Goal: Information Seeking & Learning: Learn about a topic

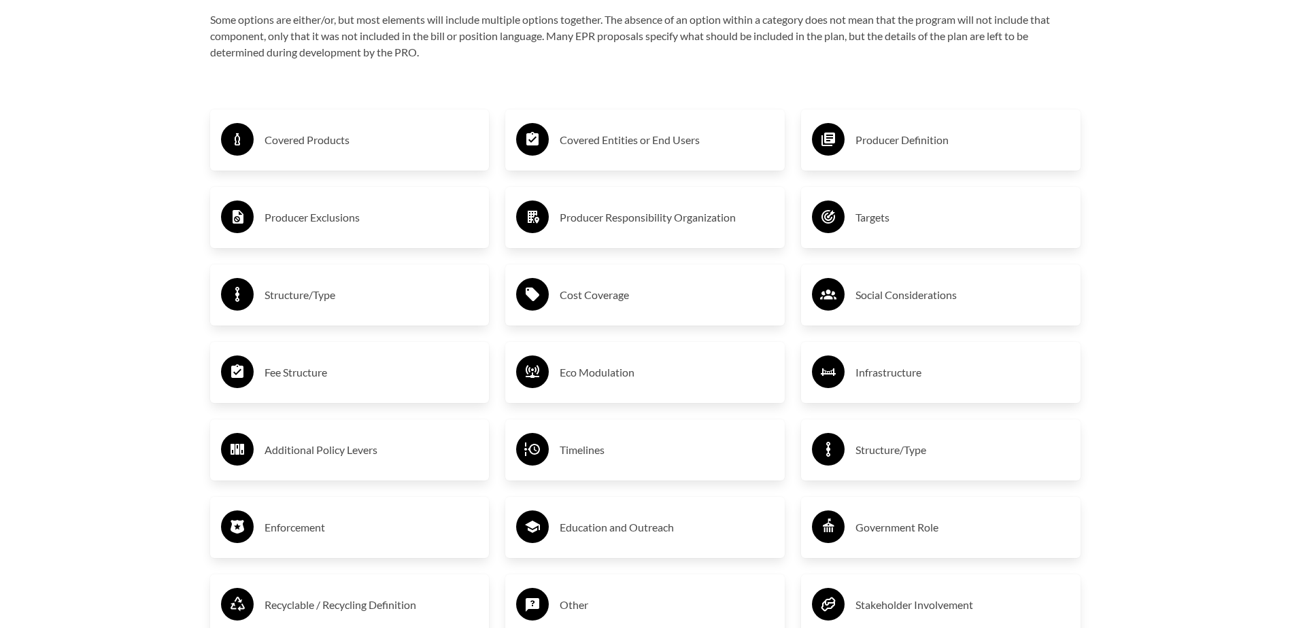
scroll to position [2175, 0]
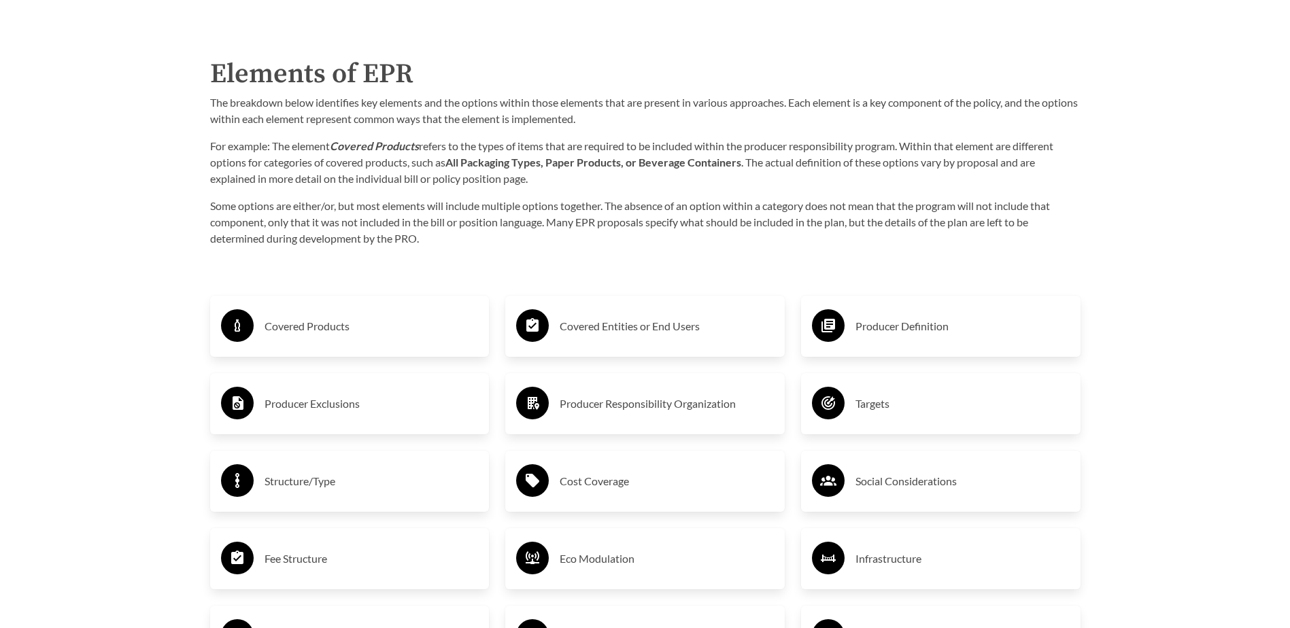
click at [842, 315] on icon at bounding box center [828, 325] width 33 height 33
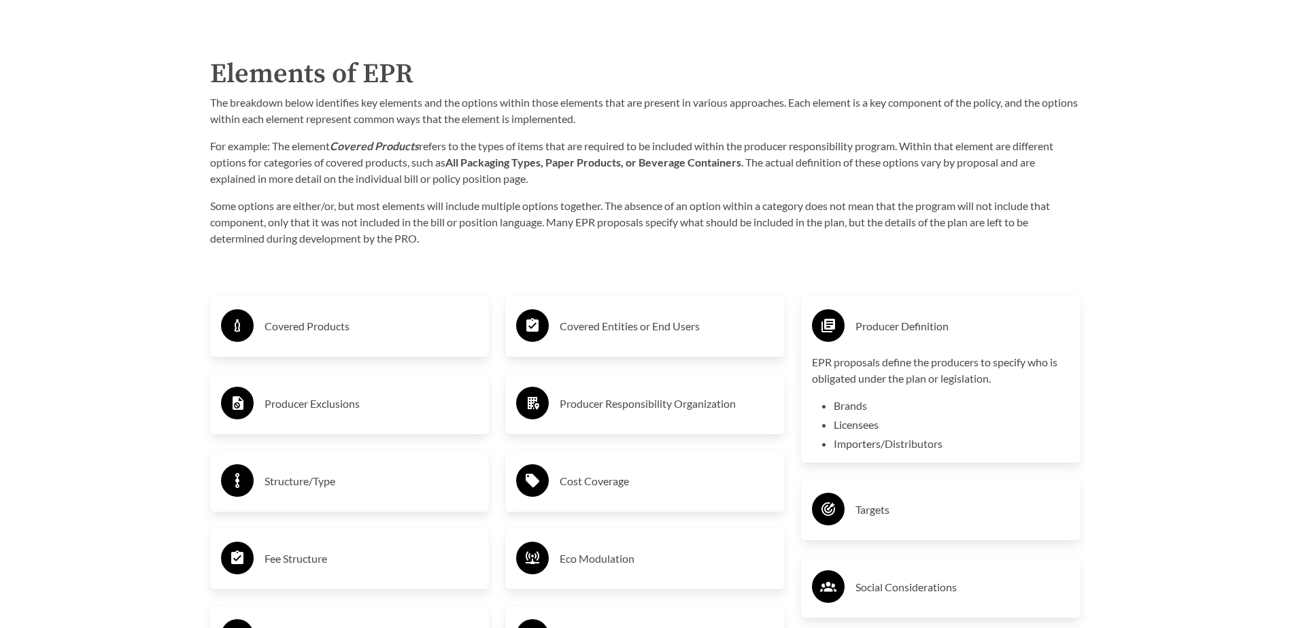
click at [847, 368] on p "EPR proposals define the producers to specify who is obligated under the plan o…" at bounding box center [941, 370] width 258 height 33
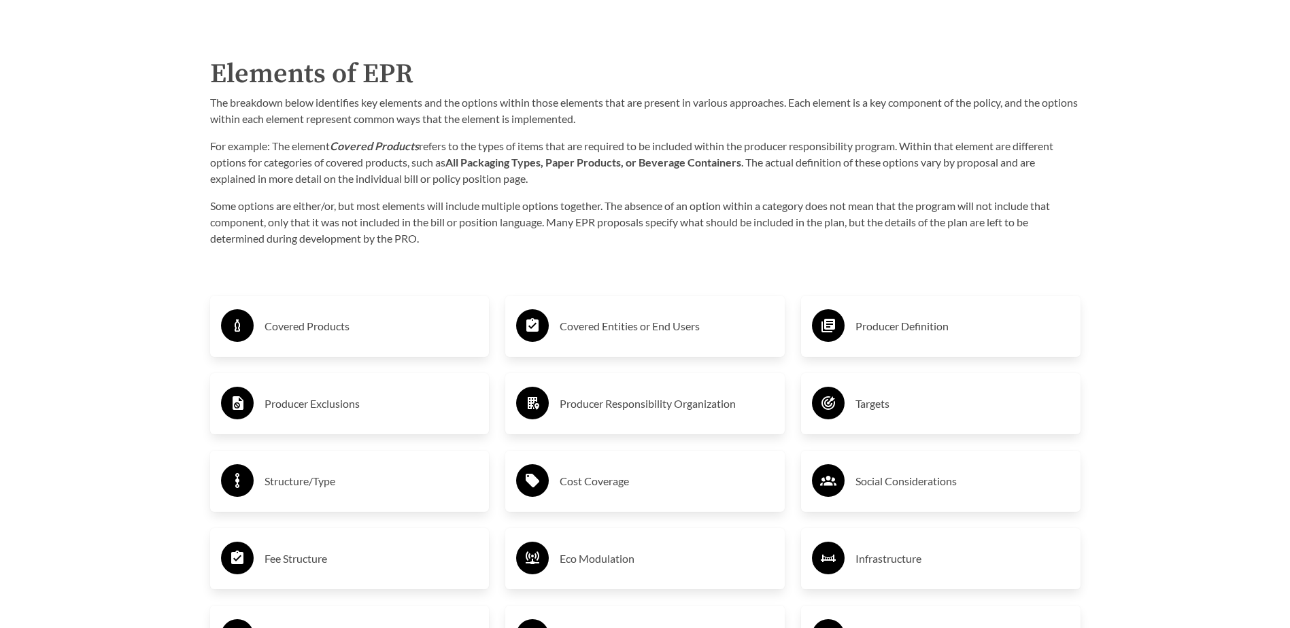
click at [848, 325] on div "Producer Definition" at bounding box center [941, 326] width 258 height 39
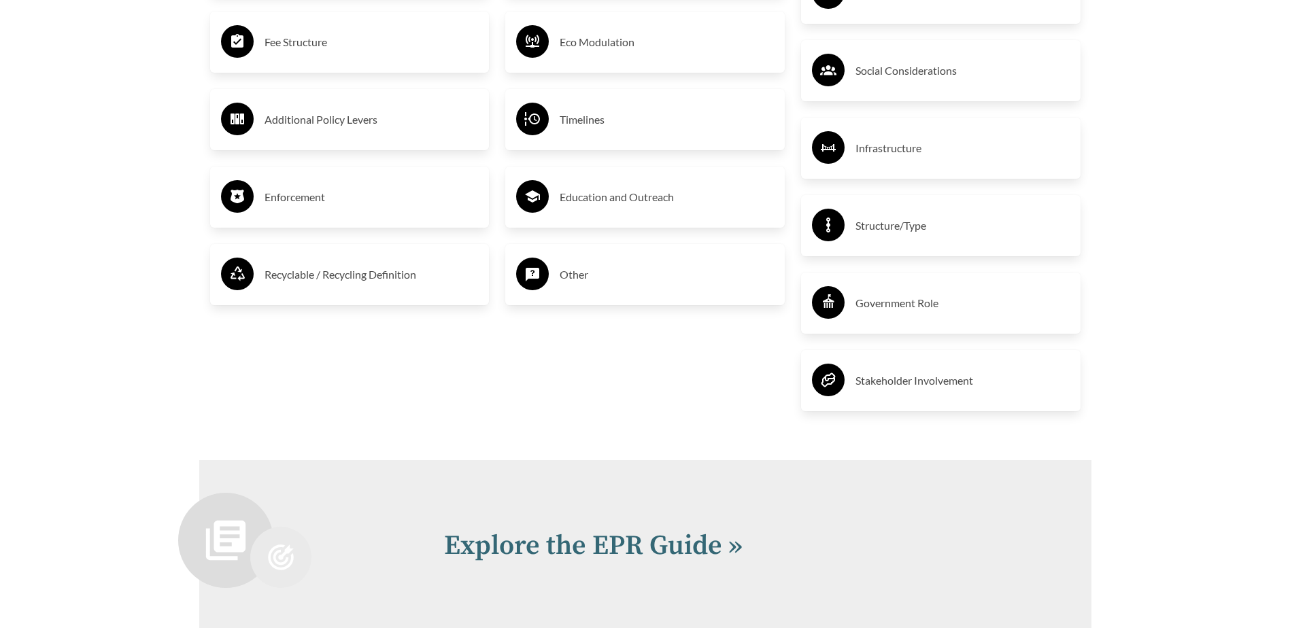
scroll to position [2855, 0]
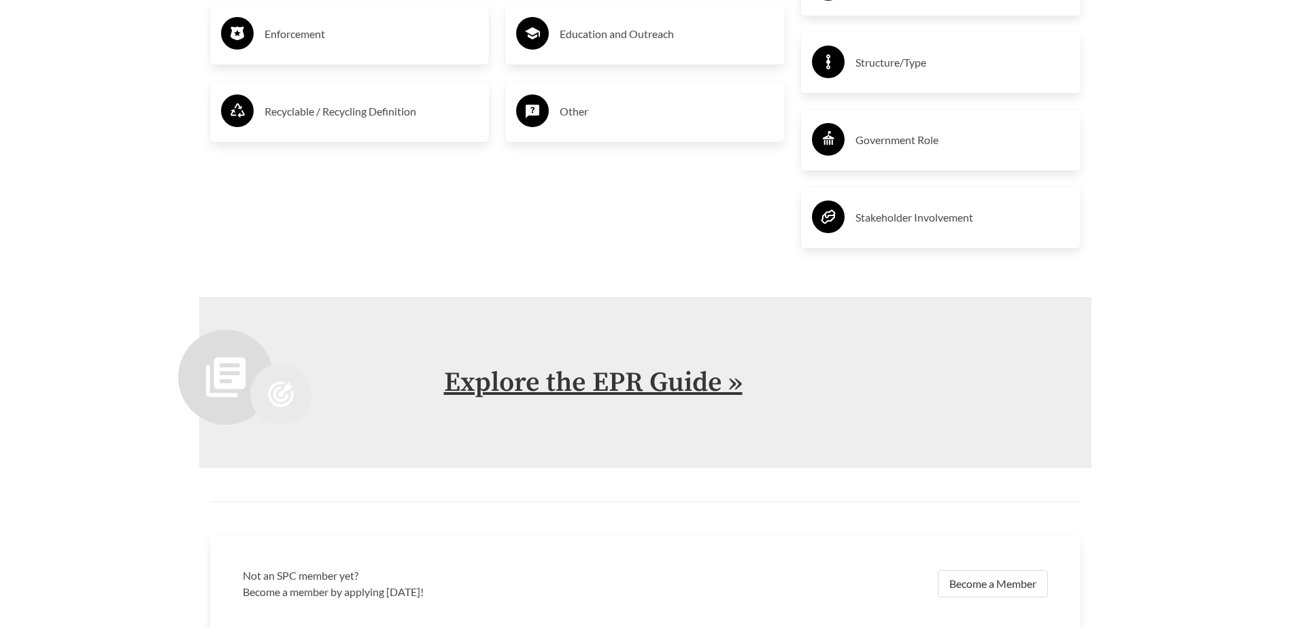
click at [598, 388] on link "Explore the EPR Guide »" at bounding box center [593, 383] width 298 height 34
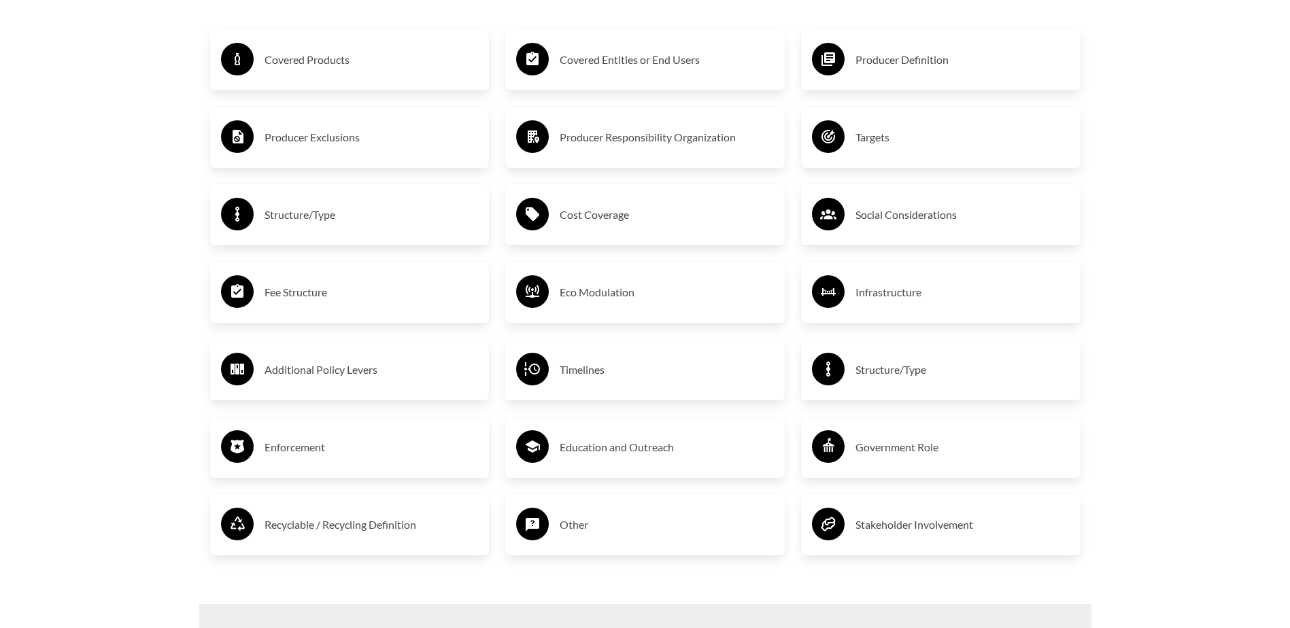
scroll to position [2243, 0]
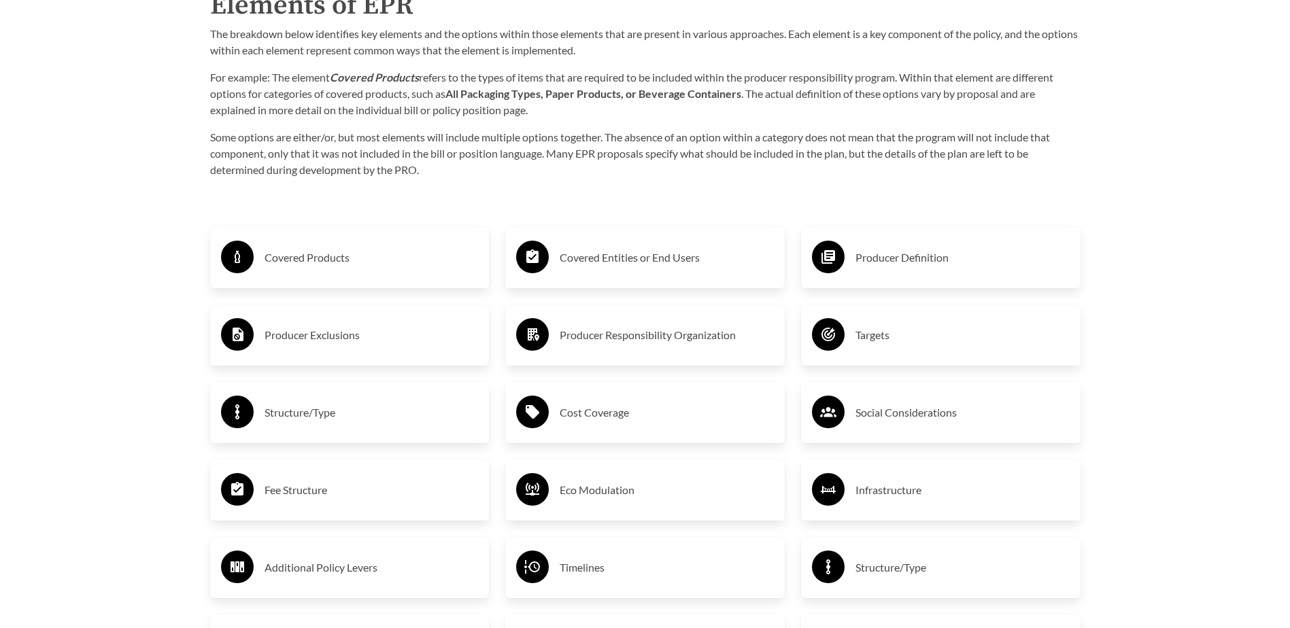
click at [942, 269] on h3 "Producer Definition" at bounding box center [962, 258] width 214 height 22
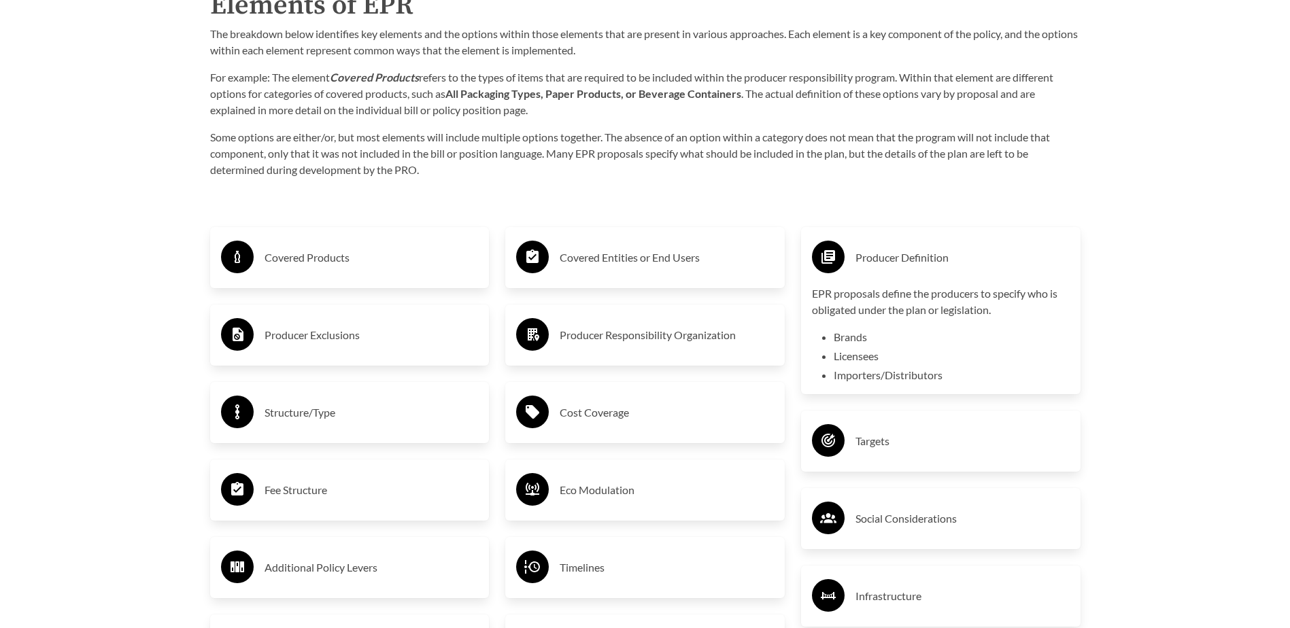
click at [883, 370] on li "Importers/Distributors" at bounding box center [951, 375] width 236 height 16
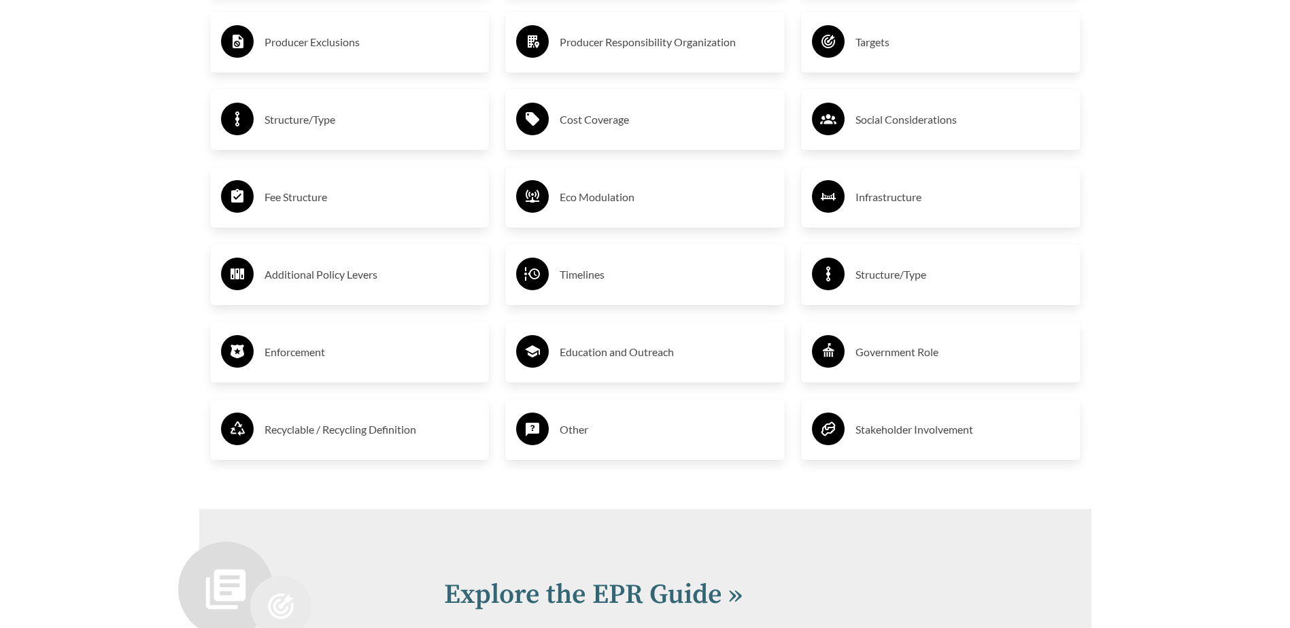
scroll to position [2787, 0]
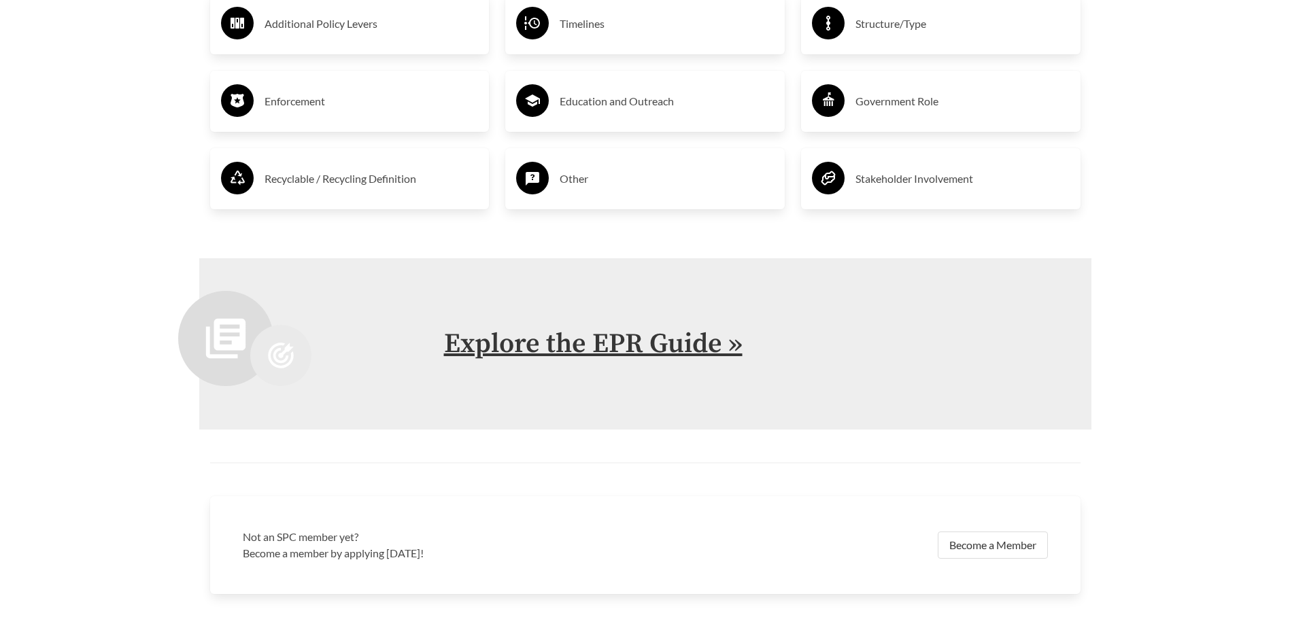
click at [560, 351] on link "Explore the EPR Guide »" at bounding box center [593, 344] width 298 height 34
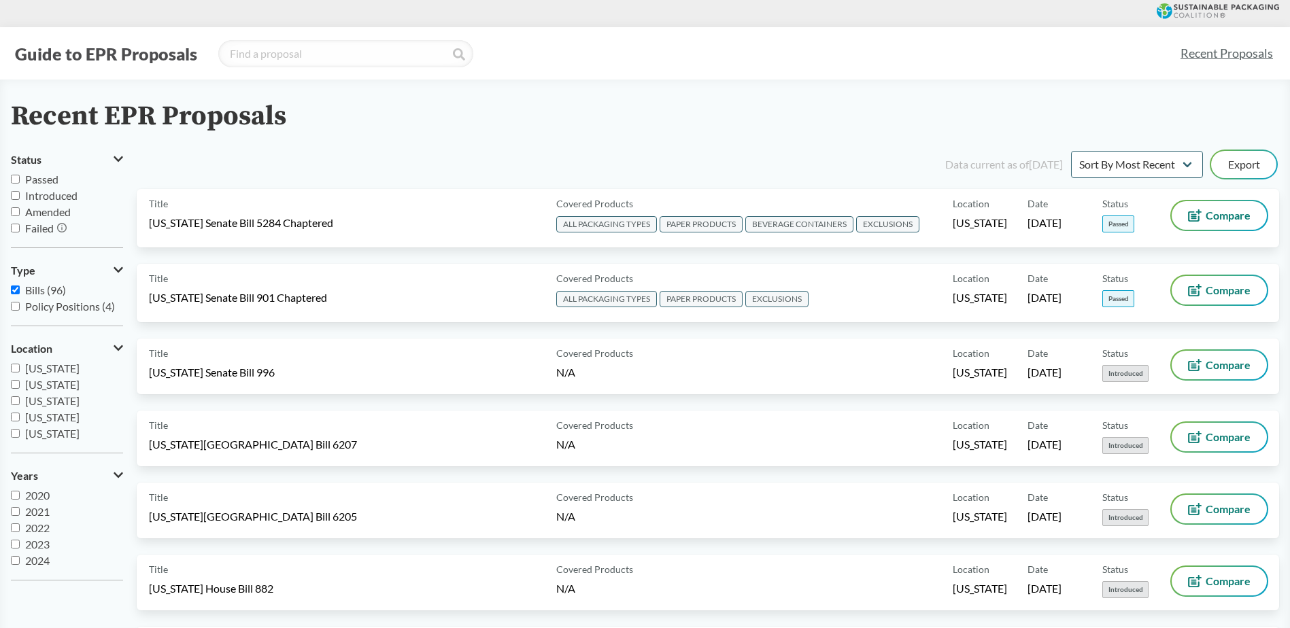
click at [15, 180] on input "Passed" at bounding box center [15, 179] width 9 height 9
checkbox input "true"
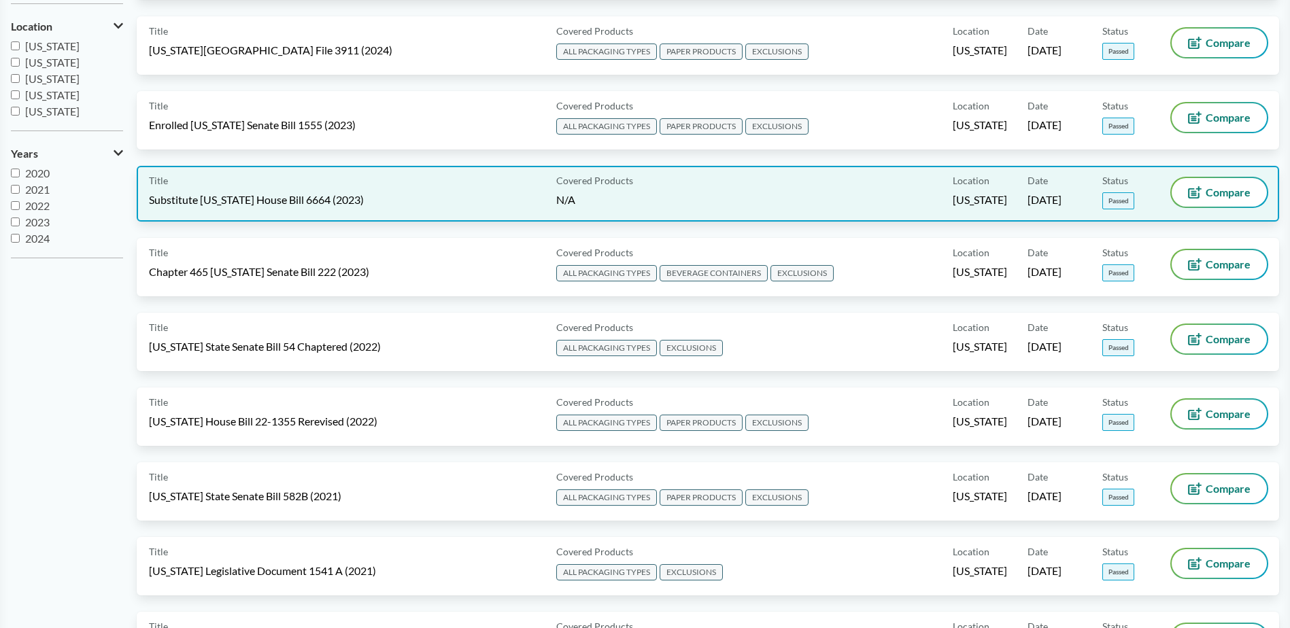
scroll to position [340, 0]
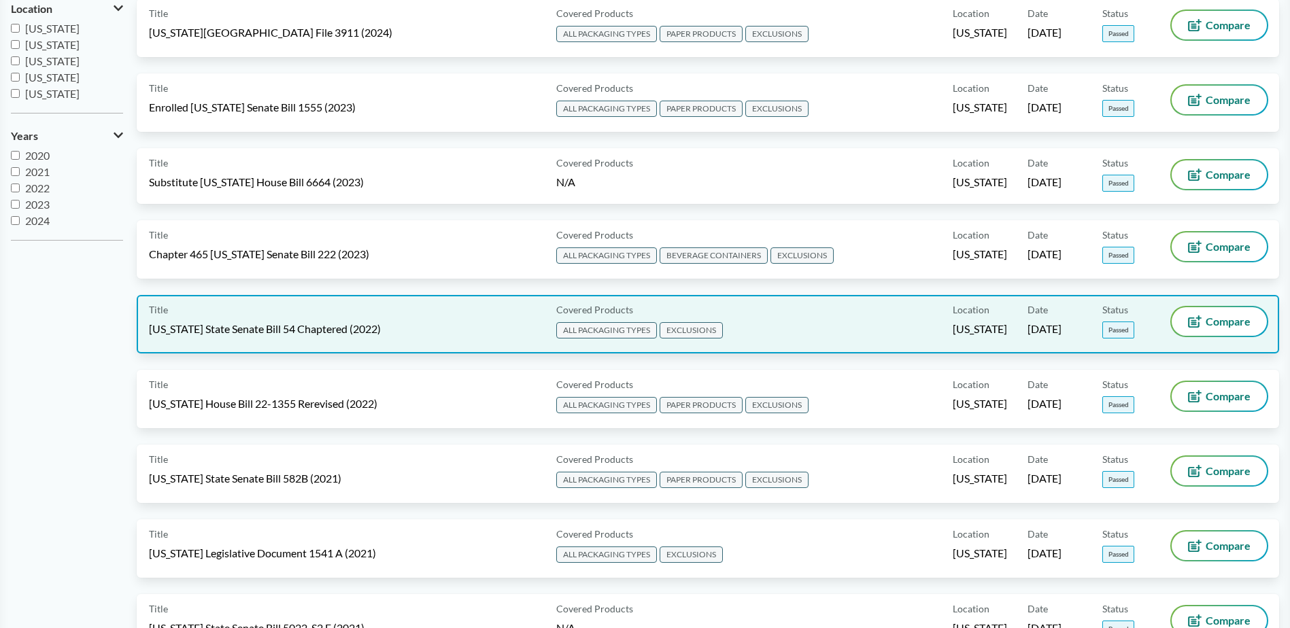
click at [276, 336] on span "[US_STATE] State Senate Bill 54 Chaptered (2022)" at bounding box center [265, 329] width 232 height 15
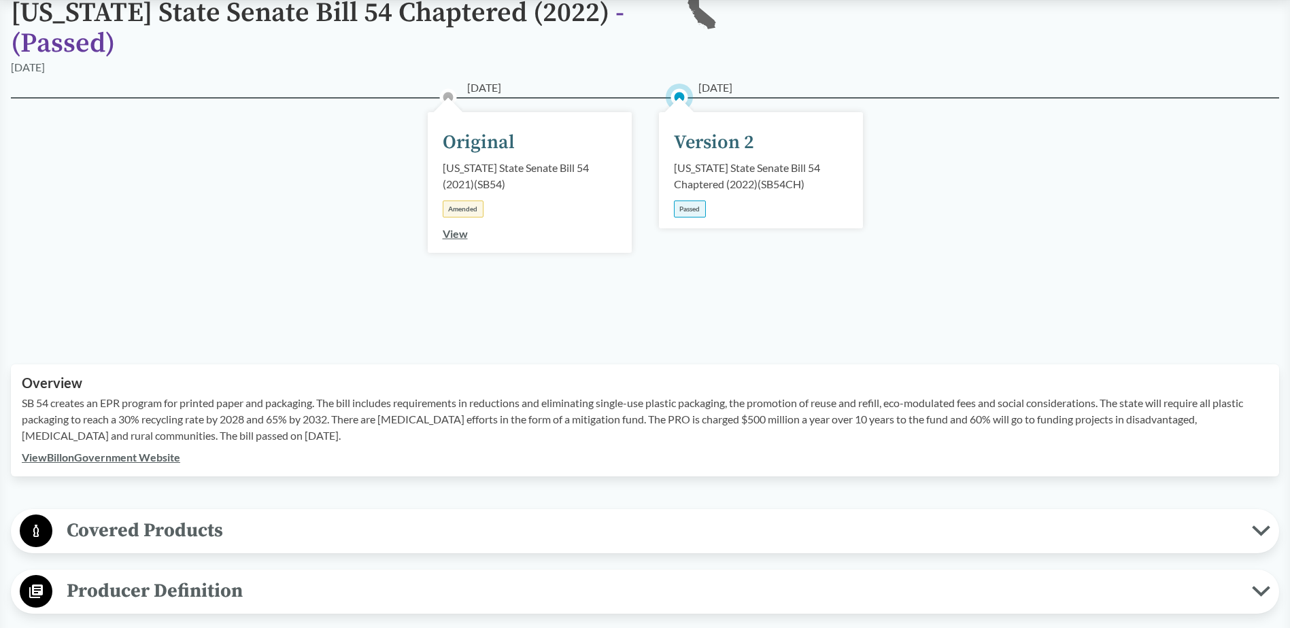
scroll to position [476, 0]
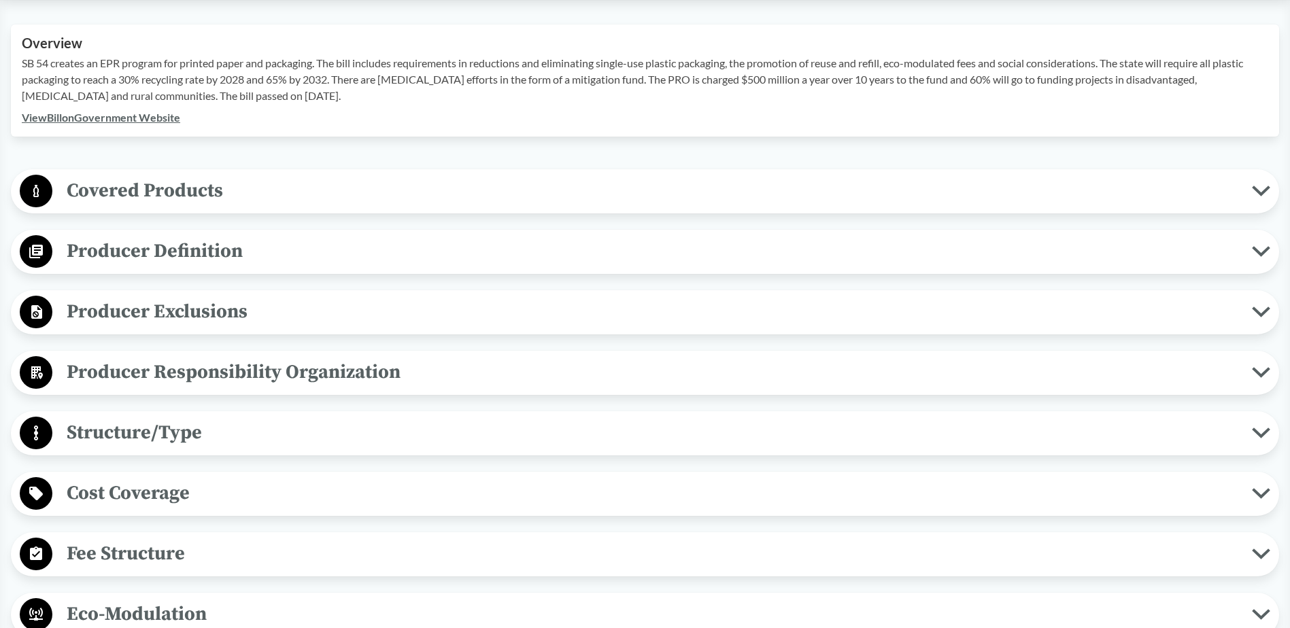
click at [210, 239] on span "Producer Definition" at bounding box center [651, 251] width 1199 height 31
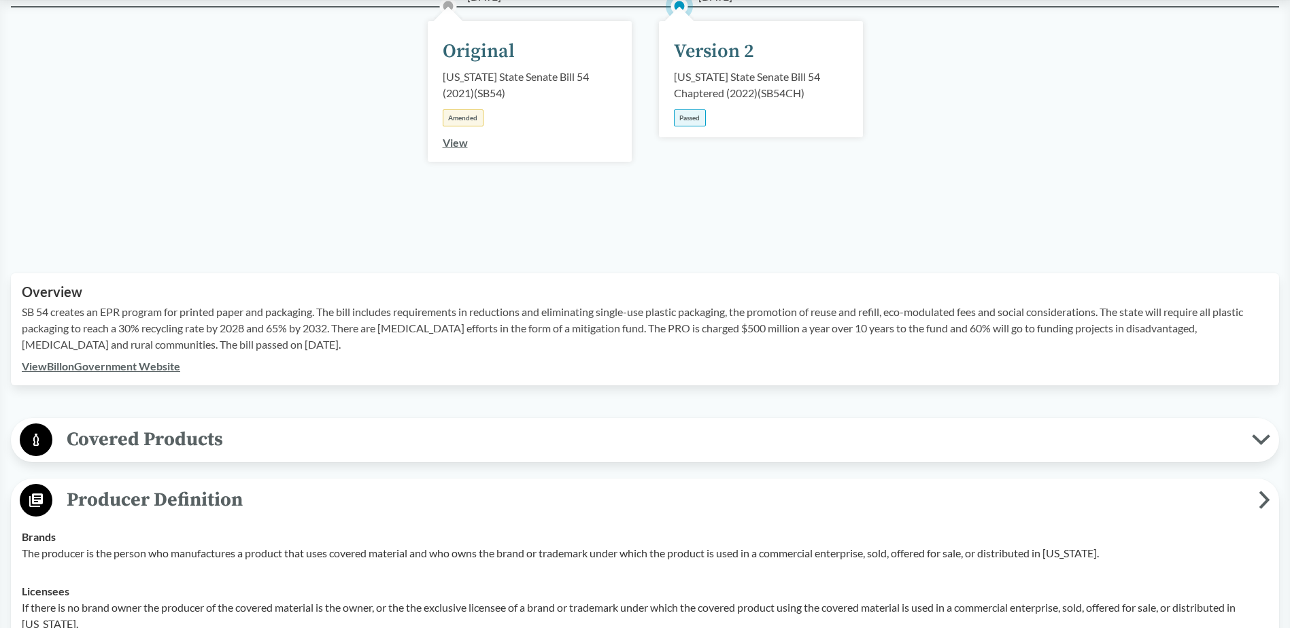
scroll to position [0, 0]
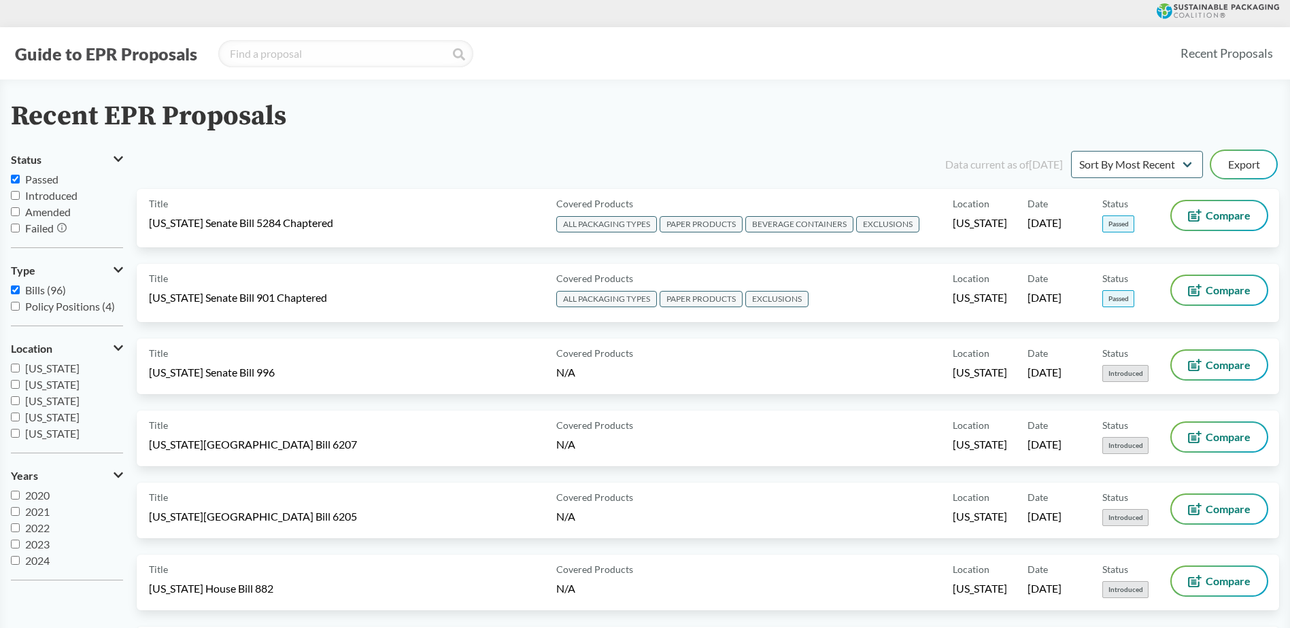
click at [1081, 78] on div "Guide to EPR Proposals Recent Proposals" at bounding box center [645, 53] width 1290 height 52
click at [16, 180] on input "Passed" at bounding box center [15, 179] width 9 height 9
click at [16, 179] on input "Passed" at bounding box center [15, 179] width 9 height 9
checkbox input "true"
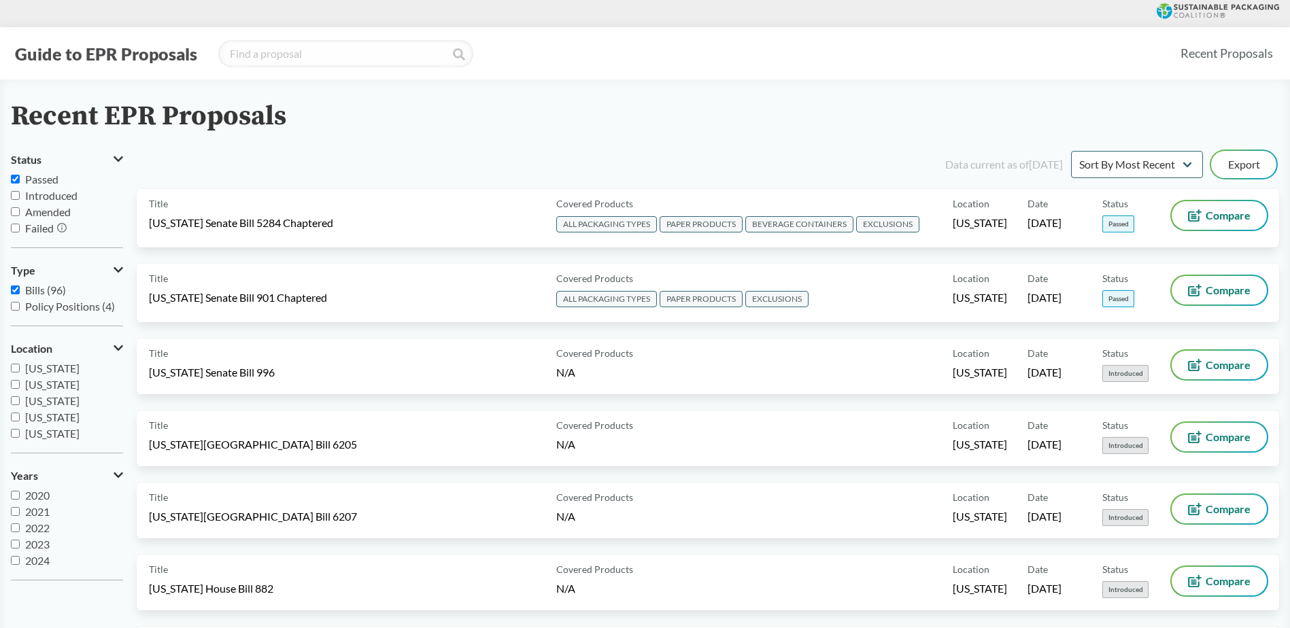
click at [105, 69] on div "Guide to EPR Proposals Recent Proposals" at bounding box center [645, 53] width 1290 height 52
click at [103, 56] on button "Guide to EPR Proposals" at bounding box center [106, 54] width 190 height 22
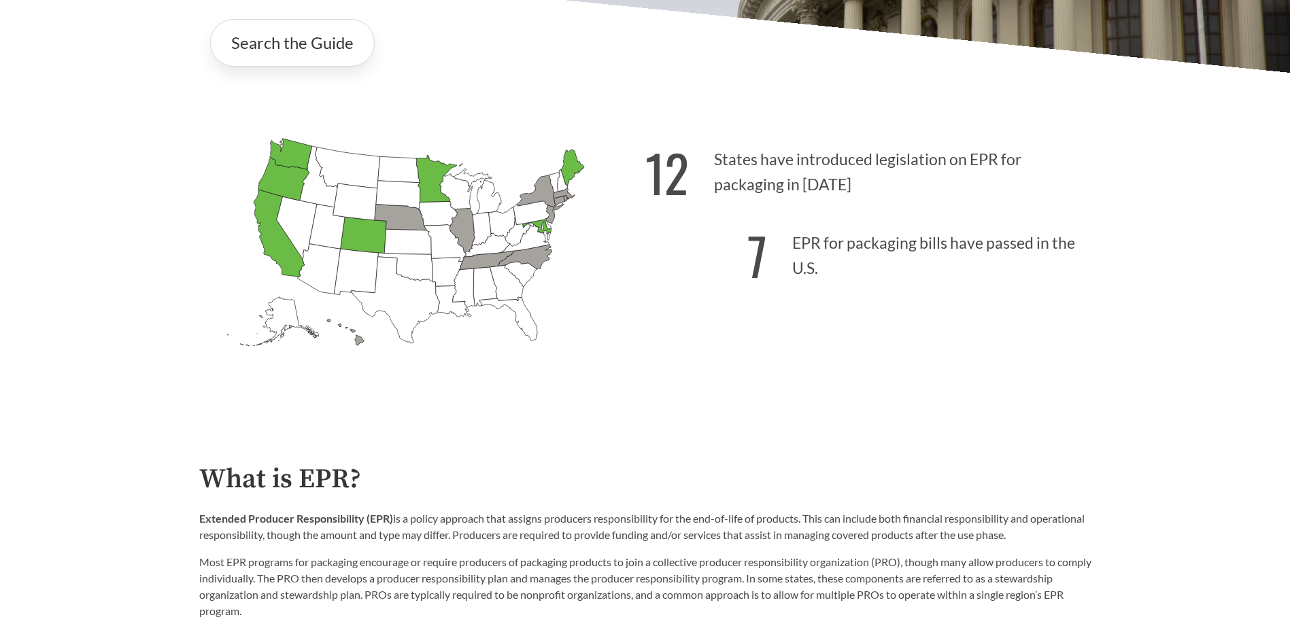
scroll to position [204, 0]
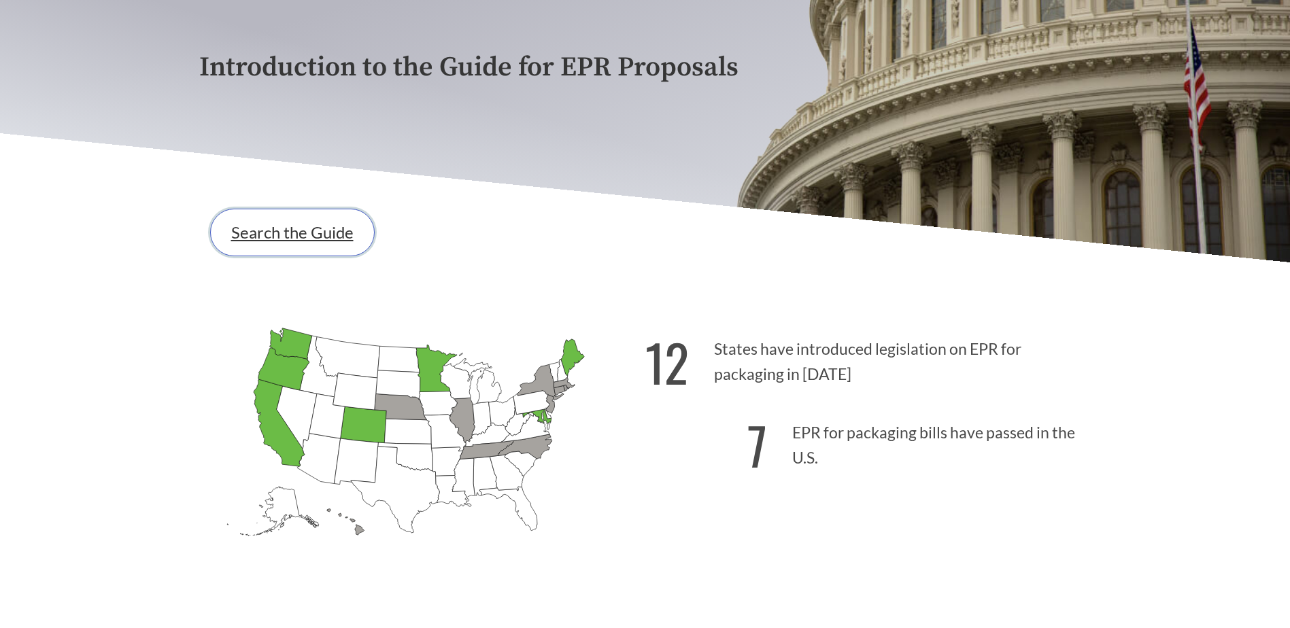
click at [270, 235] on link "Search the Guide" at bounding box center [292, 233] width 165 height 48
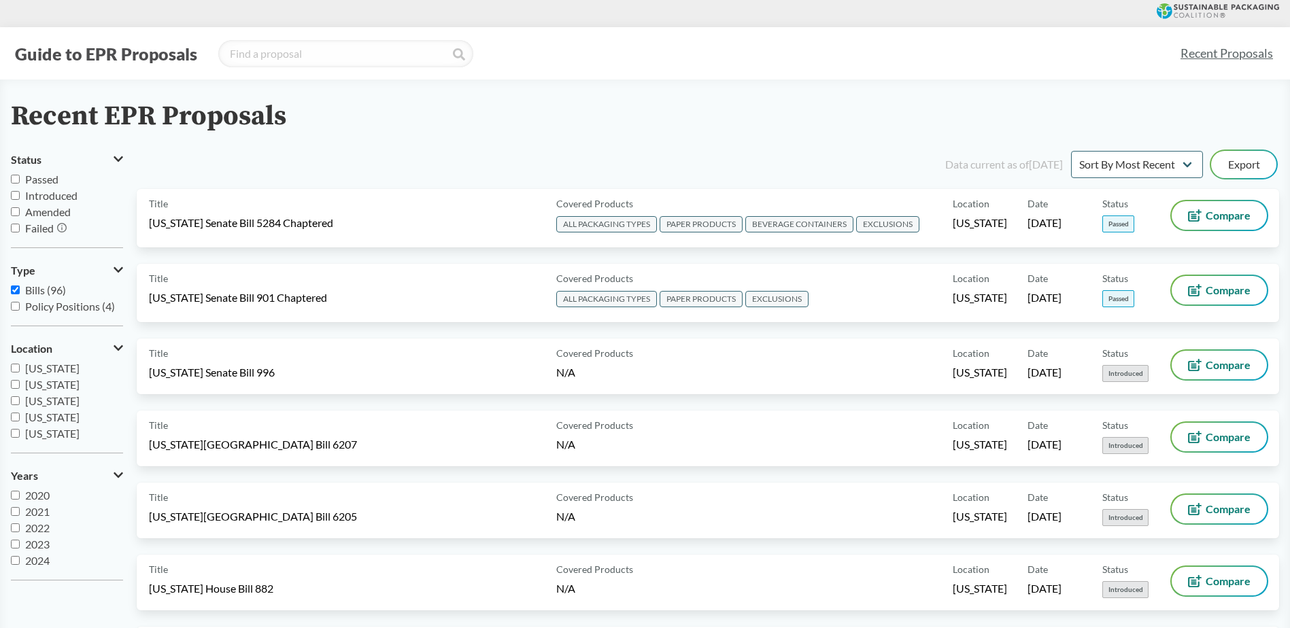
click at [16, 181] on input "Passed" at bounding box center [15, 179] width 9 height 9
checkbox input "true"
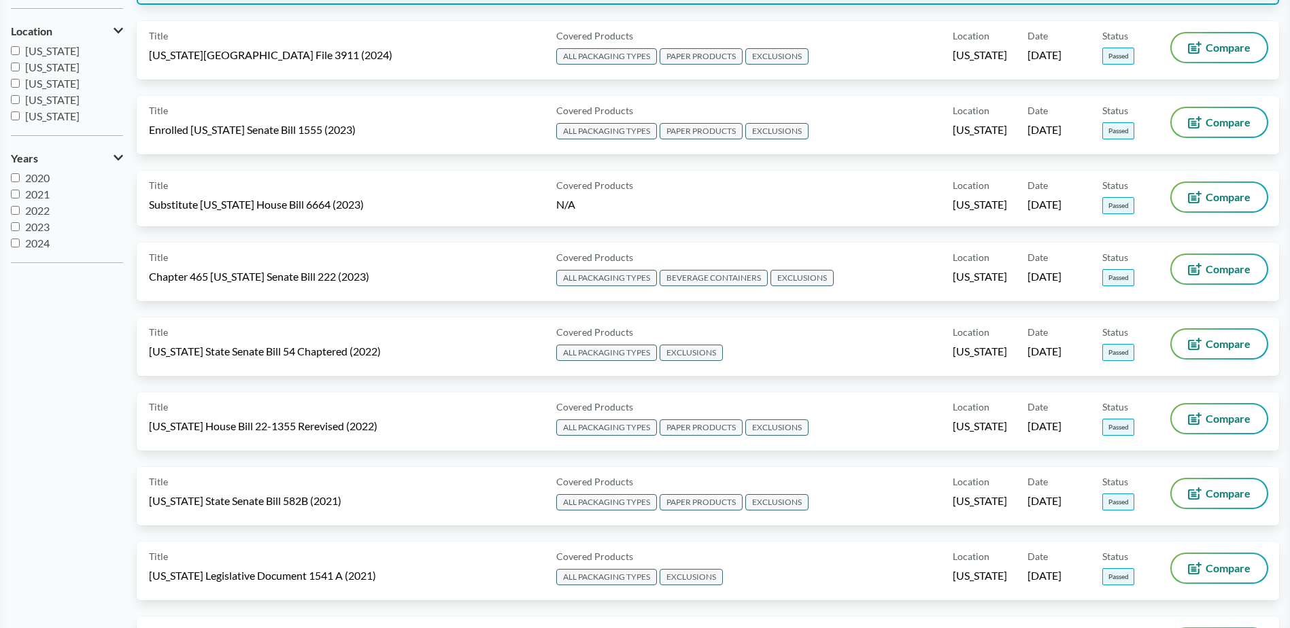
scroll to position [340, 0]
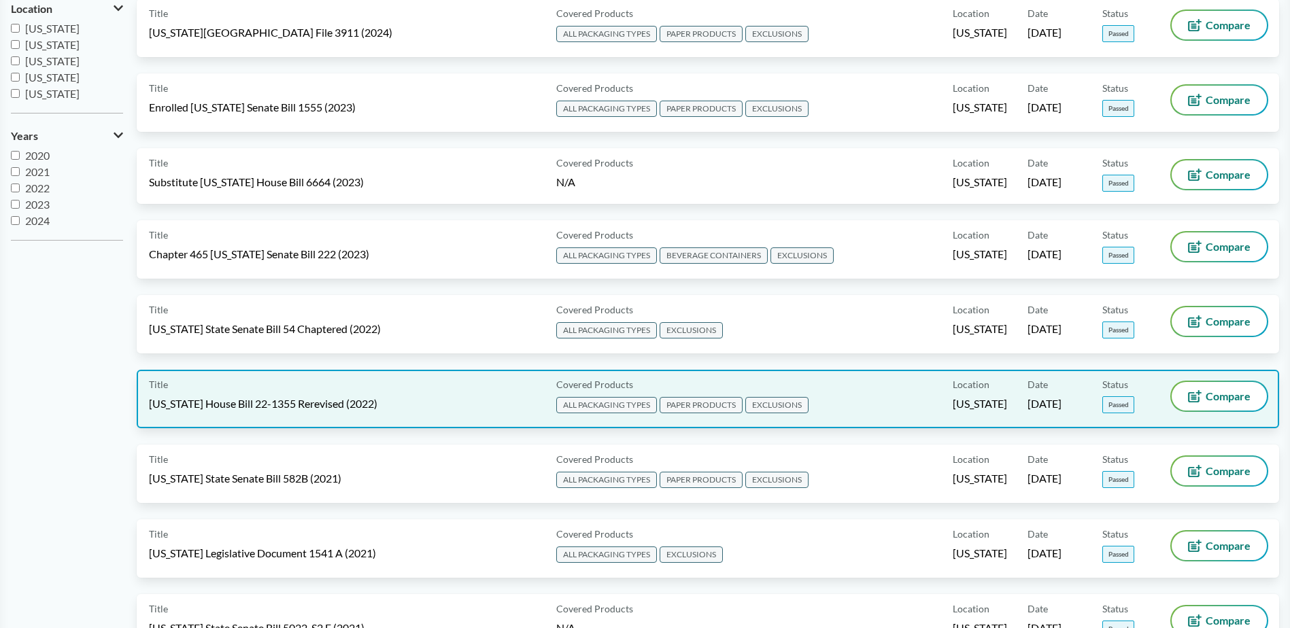
click at [333, 411] on span "[US_STATE] House Bill 22-1355 Rerevised (2022)" at bounding box center [263, 403] width 228 height 15
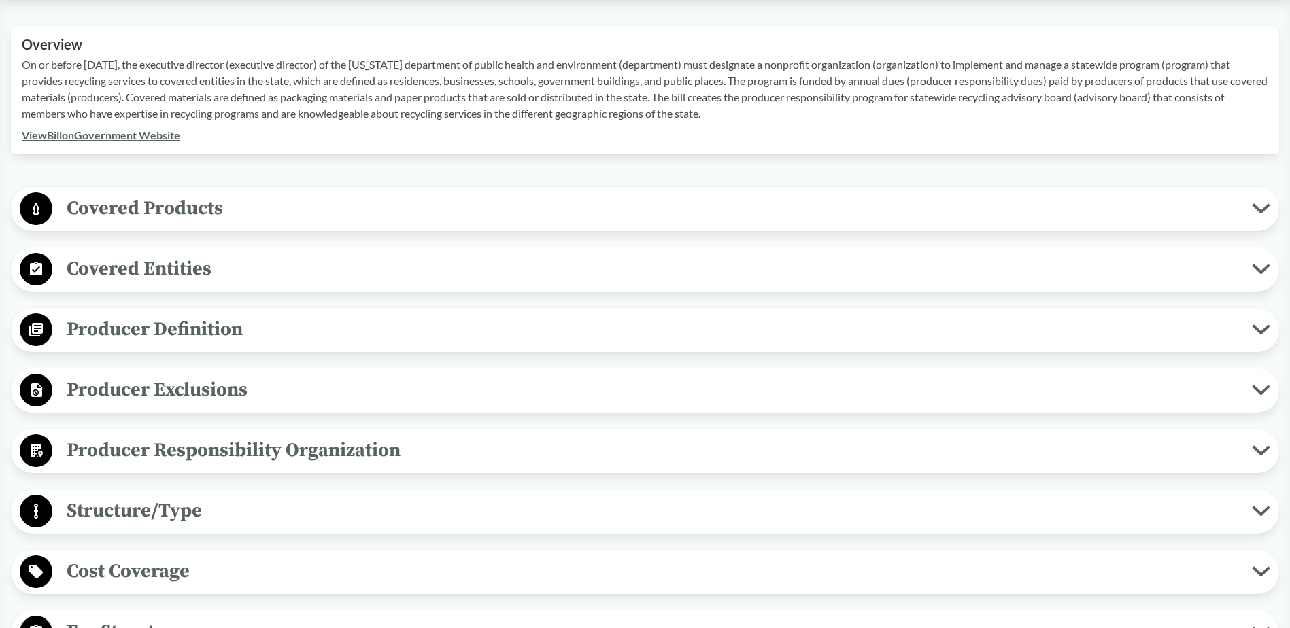
scroll to position [544, 0]
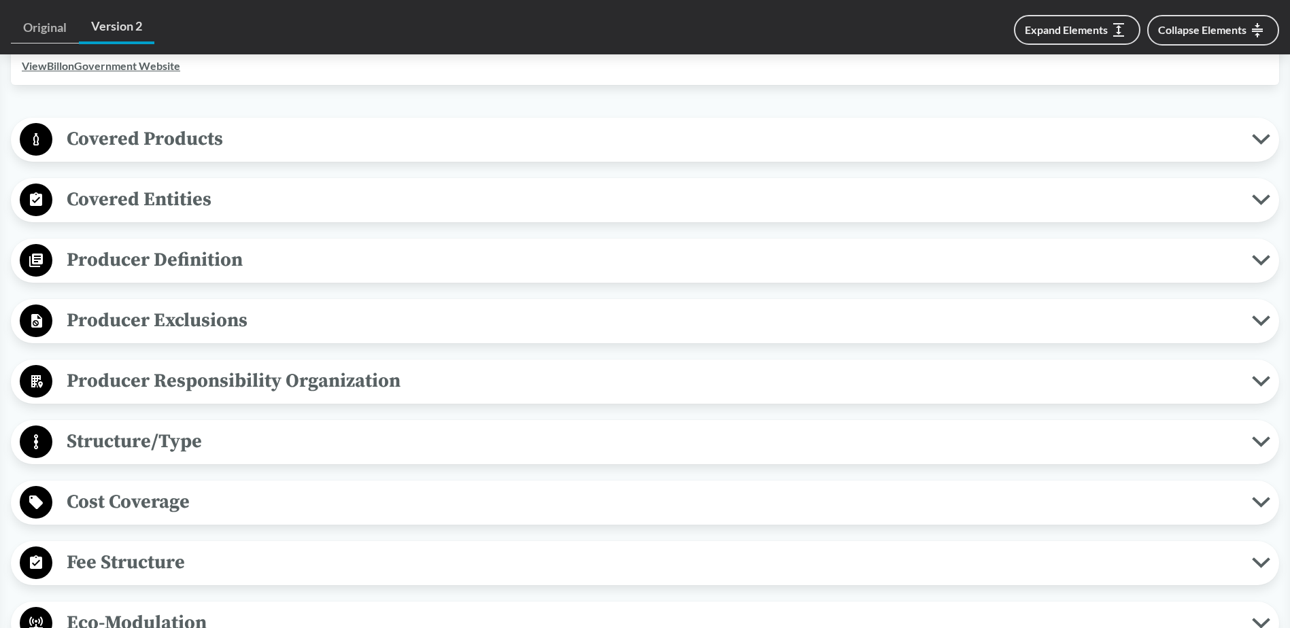
click at [178, 318] on span "Producer Exclusions" at bounding box center [651, 320] width 1199 height 31
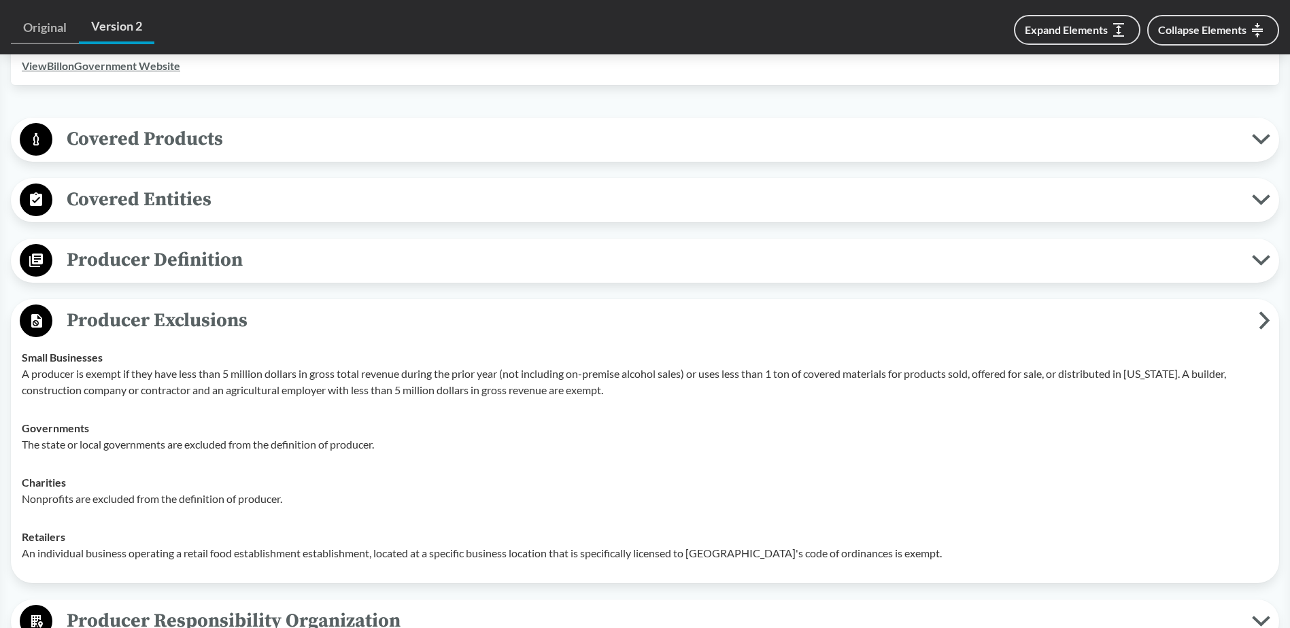
click at [246, 260] on span "Producer Definition" at bounding box center [651, 260] width 1199 height 31
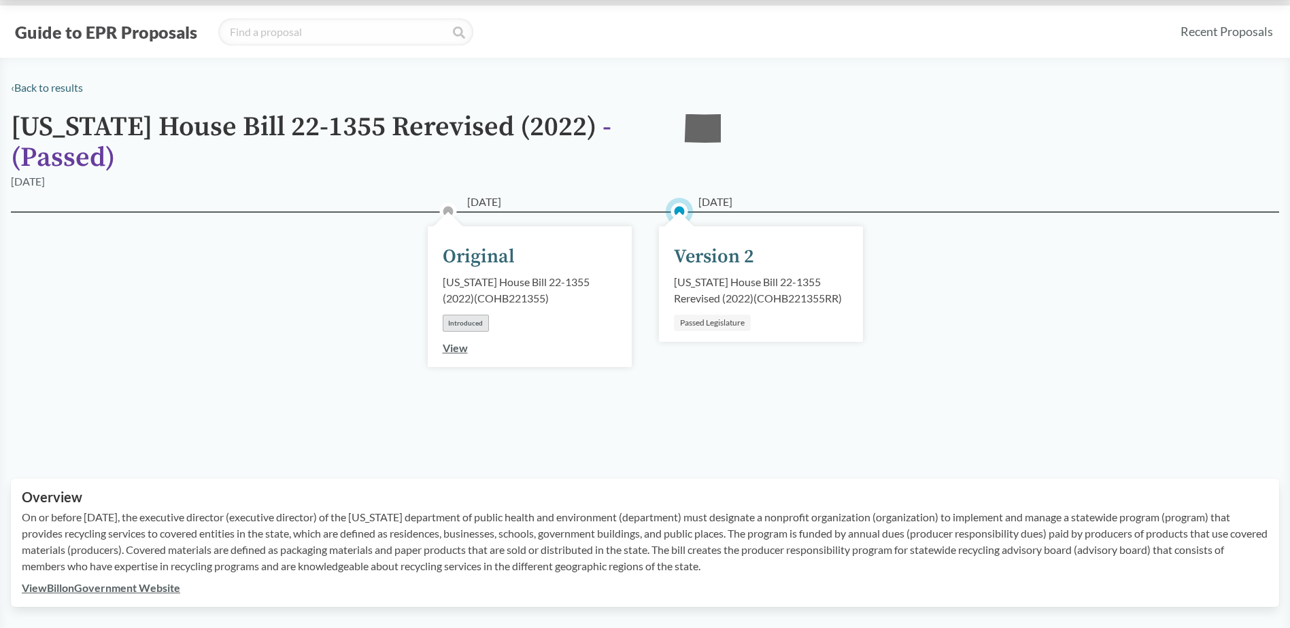
scroll to position [0, 0]
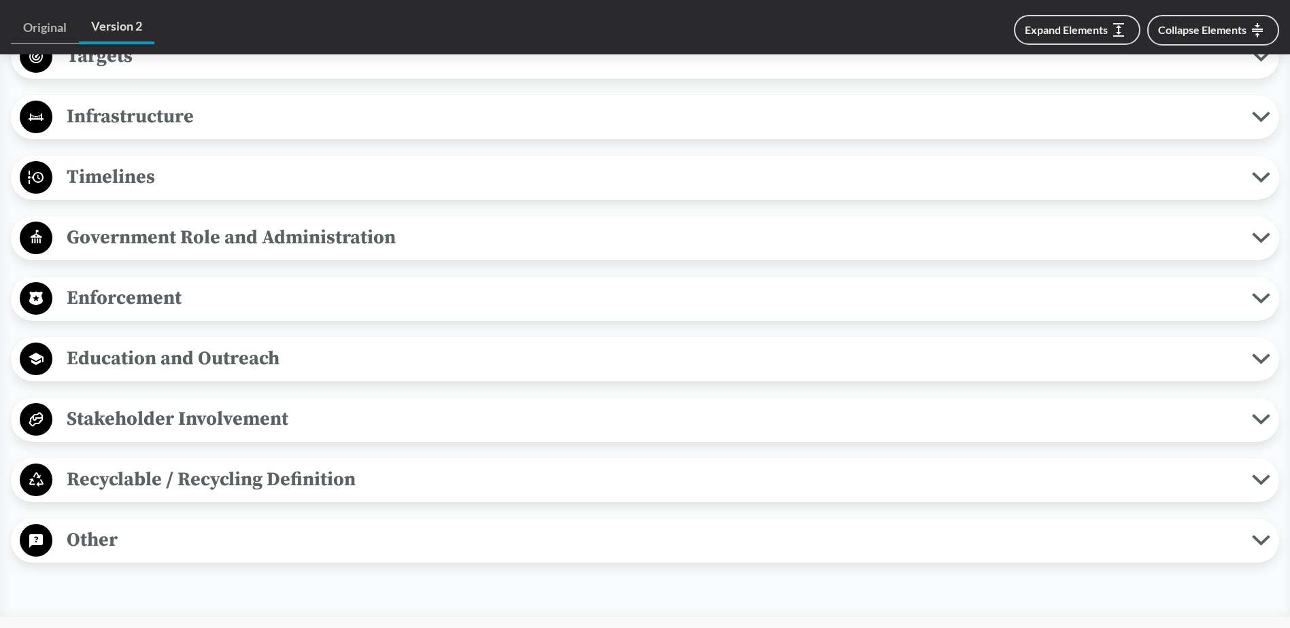
scroll to position [1632, 0]
